Goal: Information Seeking & Learning: Learn about a topic

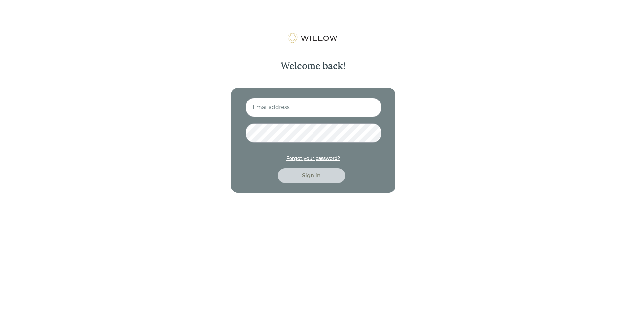
click at [315, 111] on input at bounding box center [313, 107] width 135 height 19
type input "[EMAIL_ADDRESS][DOMAIN_NAME]"
click at [278, 169] on button "Sign in" at bounding box center [312, 176] width 68 height 14
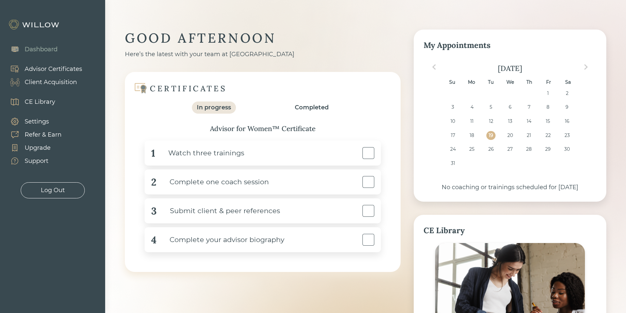
click at [40, 47] on div "Dashboard" at bounding box center [41, 49] width 33 height 9
click at [44, 103] on div "CE Library" at bounding box center [40, 102] width 31 height 9
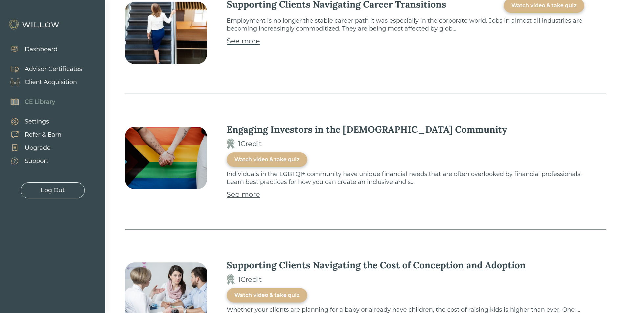
scroll to position [986, 0]
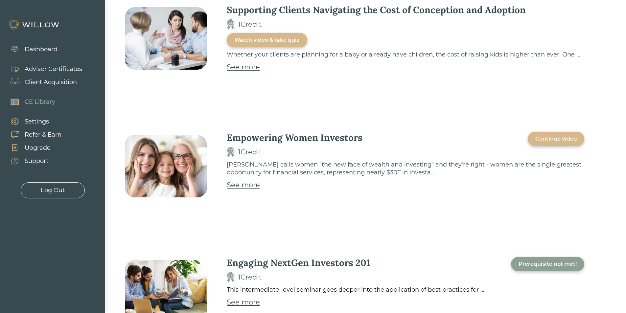
click at [244, 180] on div "See more" at bounding box center [243, 185] width 33 height 11
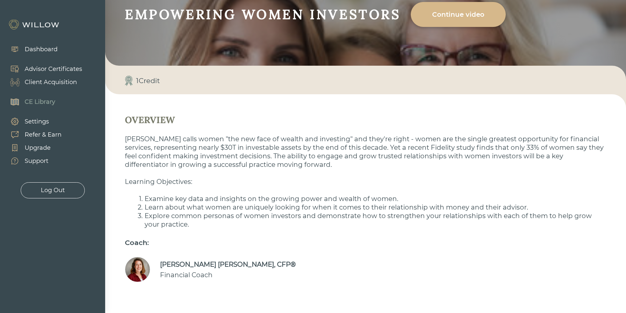
scroll to position [60, 0]
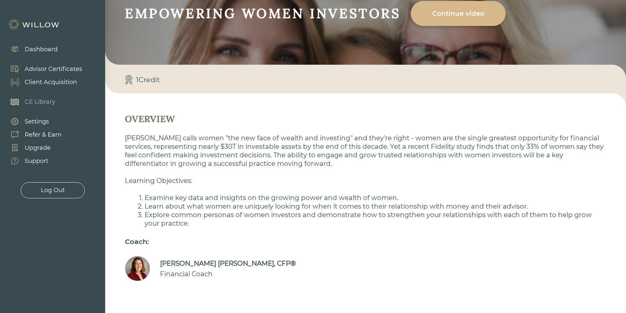
click at [39, 158] on div "Support" at bounding box center [37, 161] width 24 height 9
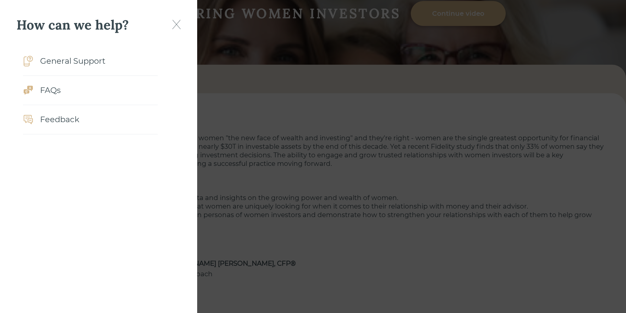
click at [174, 24] on img at bounding box center [176, 25] width 9 height 10
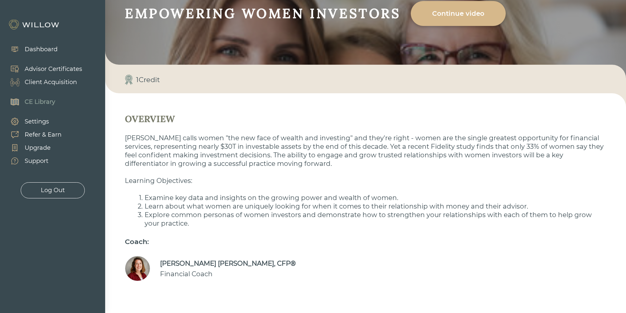
click at [41, 46] on div "Dashboard" at bounding box center [41, 49] width 33 height 9
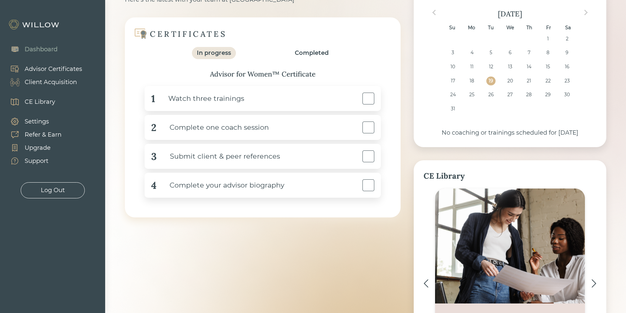
scroll to position [169, 0]
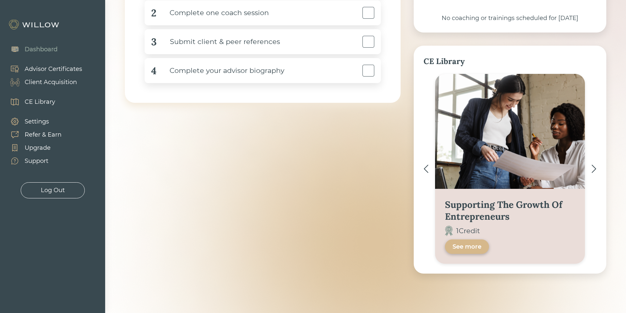
click at [592, 171] on img at bounding box center [594, 169] width 5 height 9
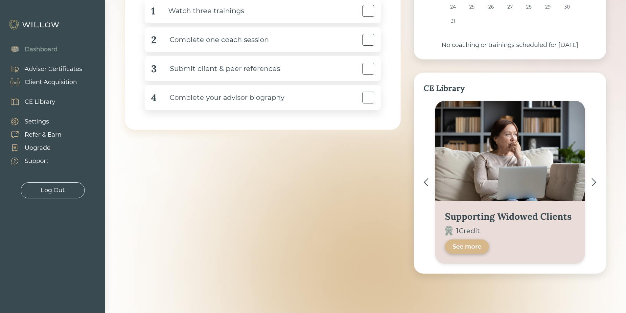
click at [594, 184] on img at bounding box center [594, 182] width 5 height 9
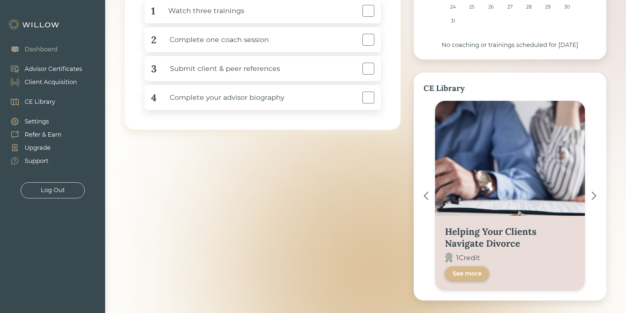
scroll to position [169, 0]
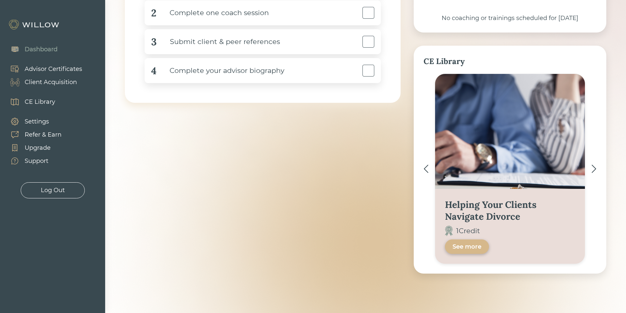
click at [594, 173] on img at bounding box center [594, 169] width 5 height 9
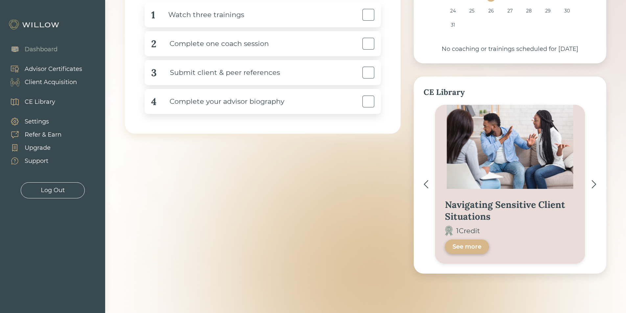
scroll to position [138, 0]
click at [594, 173] on div "Navigating Sensitive Client Situations 1 Credit See more" at bounding box center [510, 184] width 173 height 159
click at [594, 192] on div "Navigating Sensitive Client Situations 1 Credit See more" at bounding box center [510, 184] width 173 height 159
click at [592, 186] on img at bounding box center [594, 184] width 5 height 9
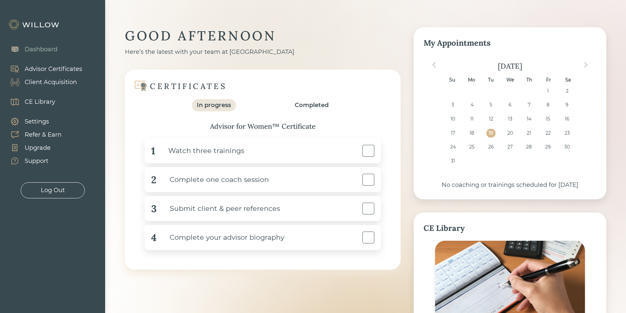
scroll to position [0, 0]
